Goal: Find specific page/section: Find specific page/section

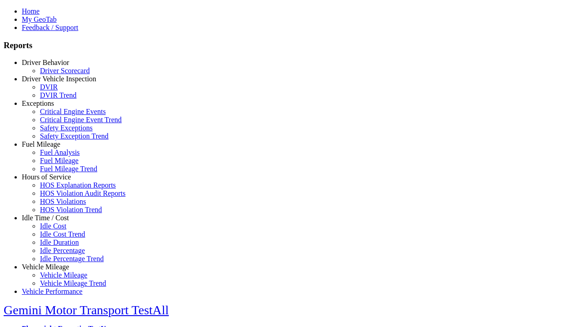
click at [52, 148] on link "Fuel Mileage" at bounding box center [41, 144] width 39 height 8
click at [59, 164] on link "Fuel Mileage" at bounding box center [59, 161] width 39 height 8
select select "**********"
type input "**********"
